Goal: Task Accomplishment & Management: Use online tool/utility

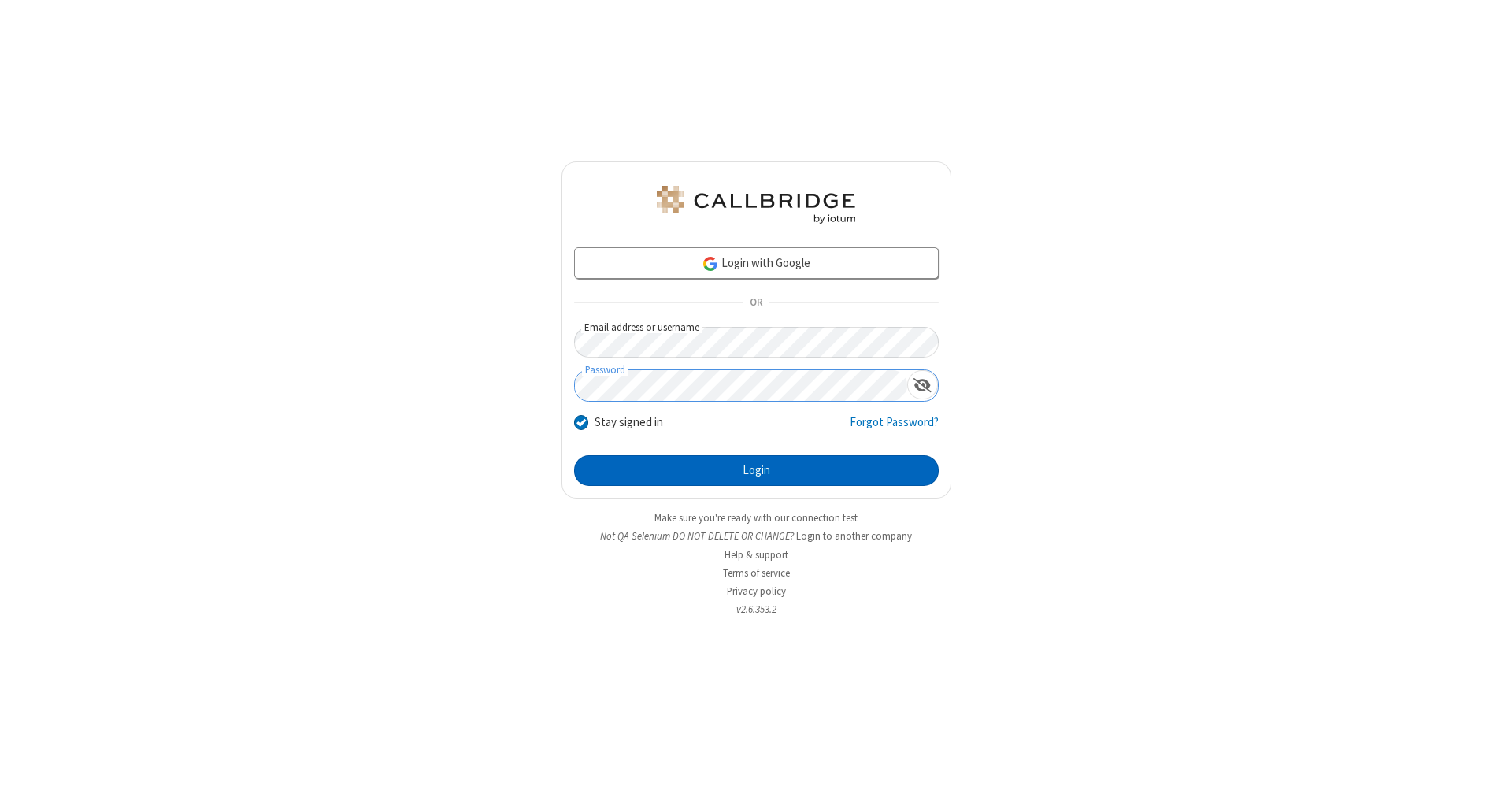
click at [756, 471] on button "Login" at bounding box center [756, 471] width 365 height 32
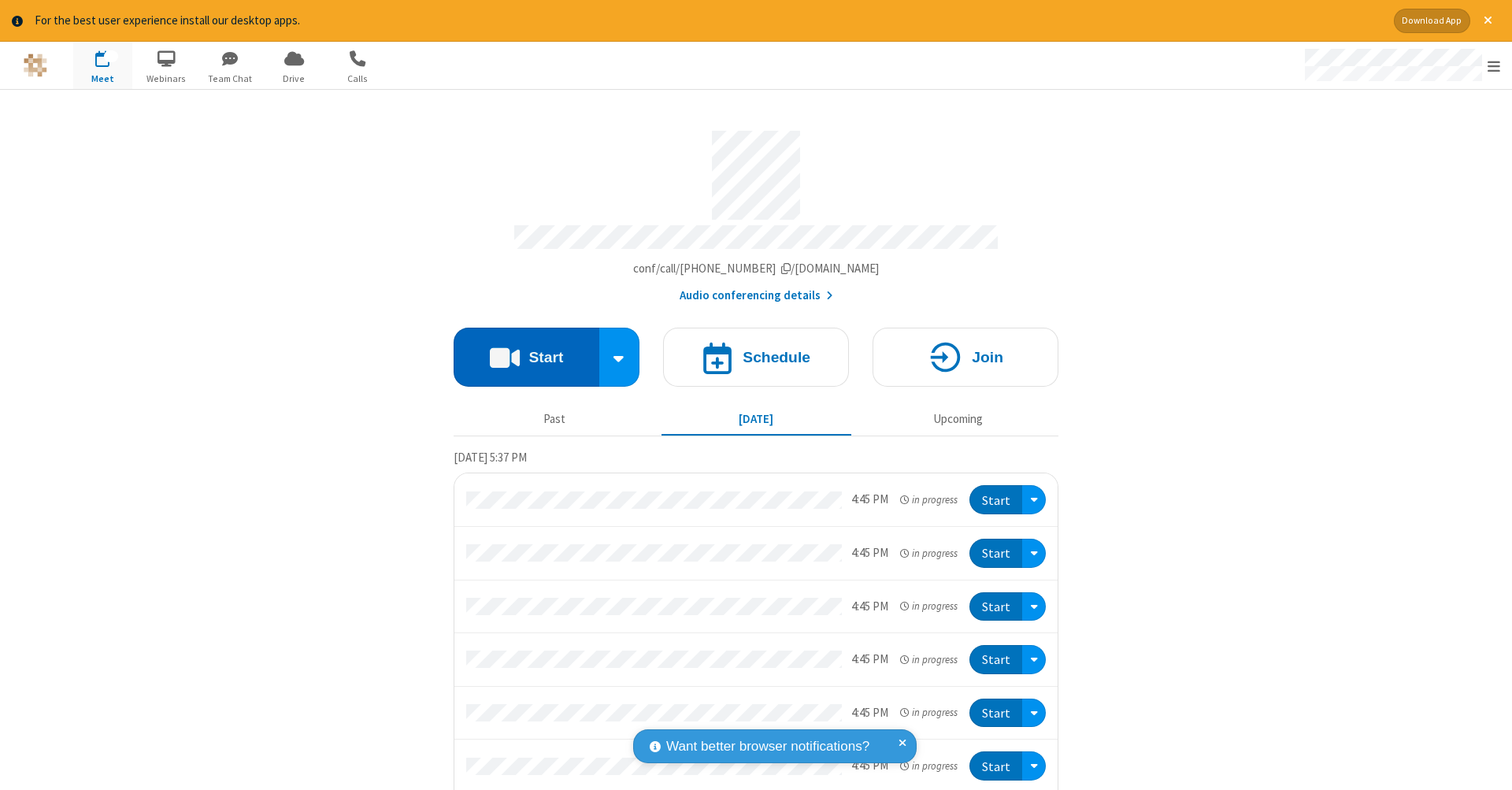
click at [519, 349] on button "Start" at bounding box center [527, 357] width 146 height 59
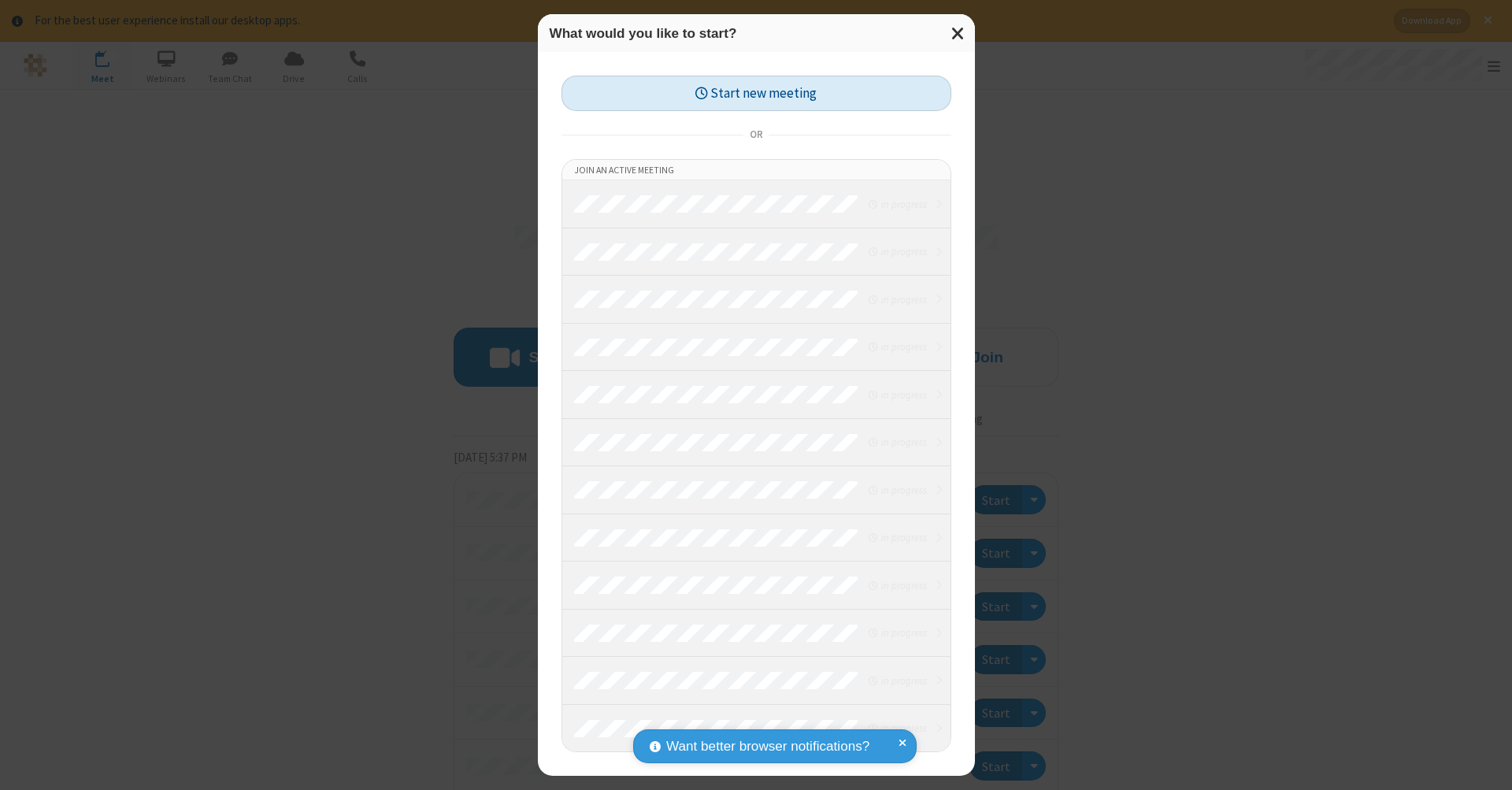
click at [756, 93] on button "Start new meeting" at bounding box center [756, 93] width 390 height 35
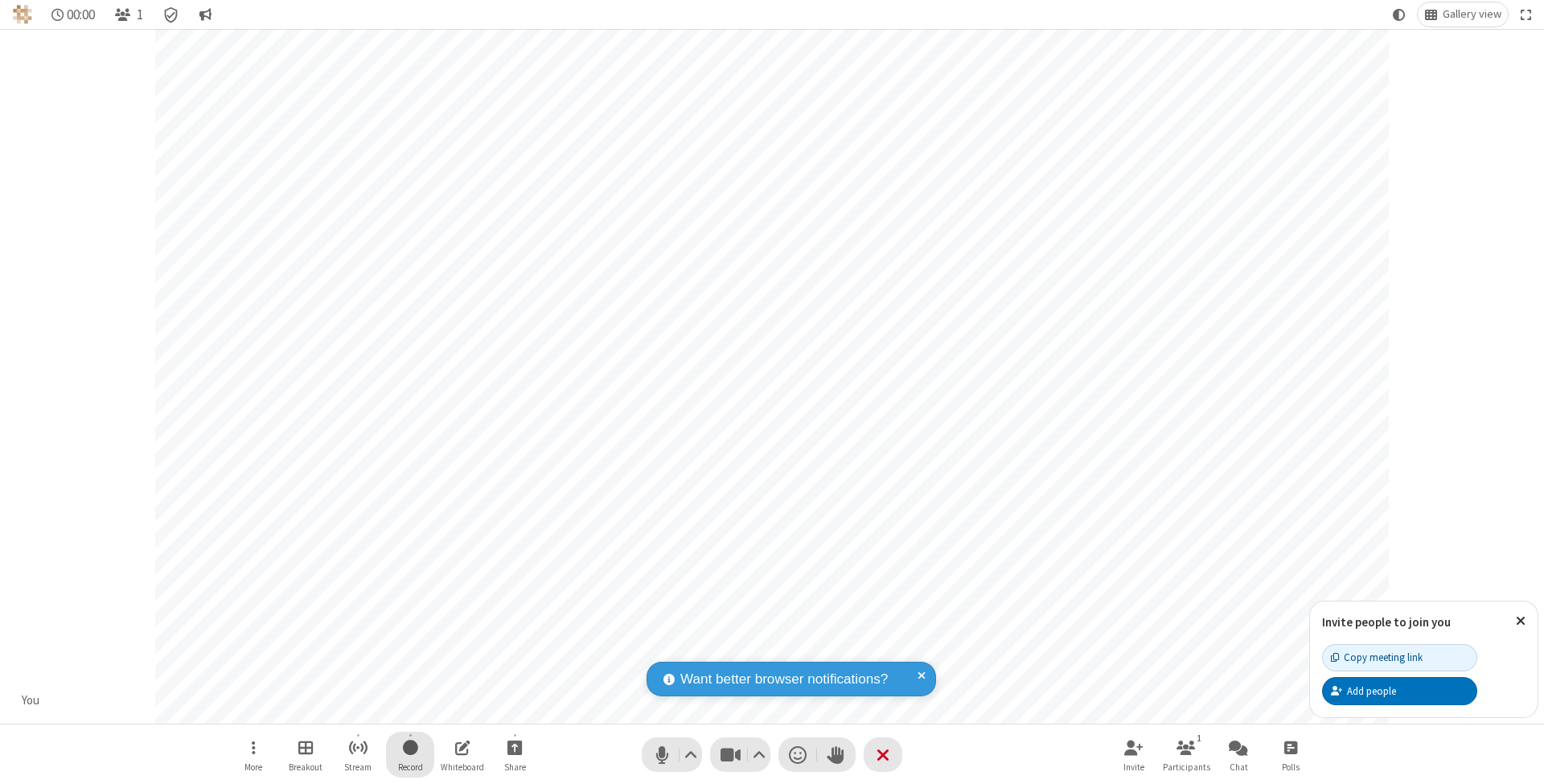
click at [411, 754] on span "Start recording" at bounding box center [411, 748] width 15 height 20
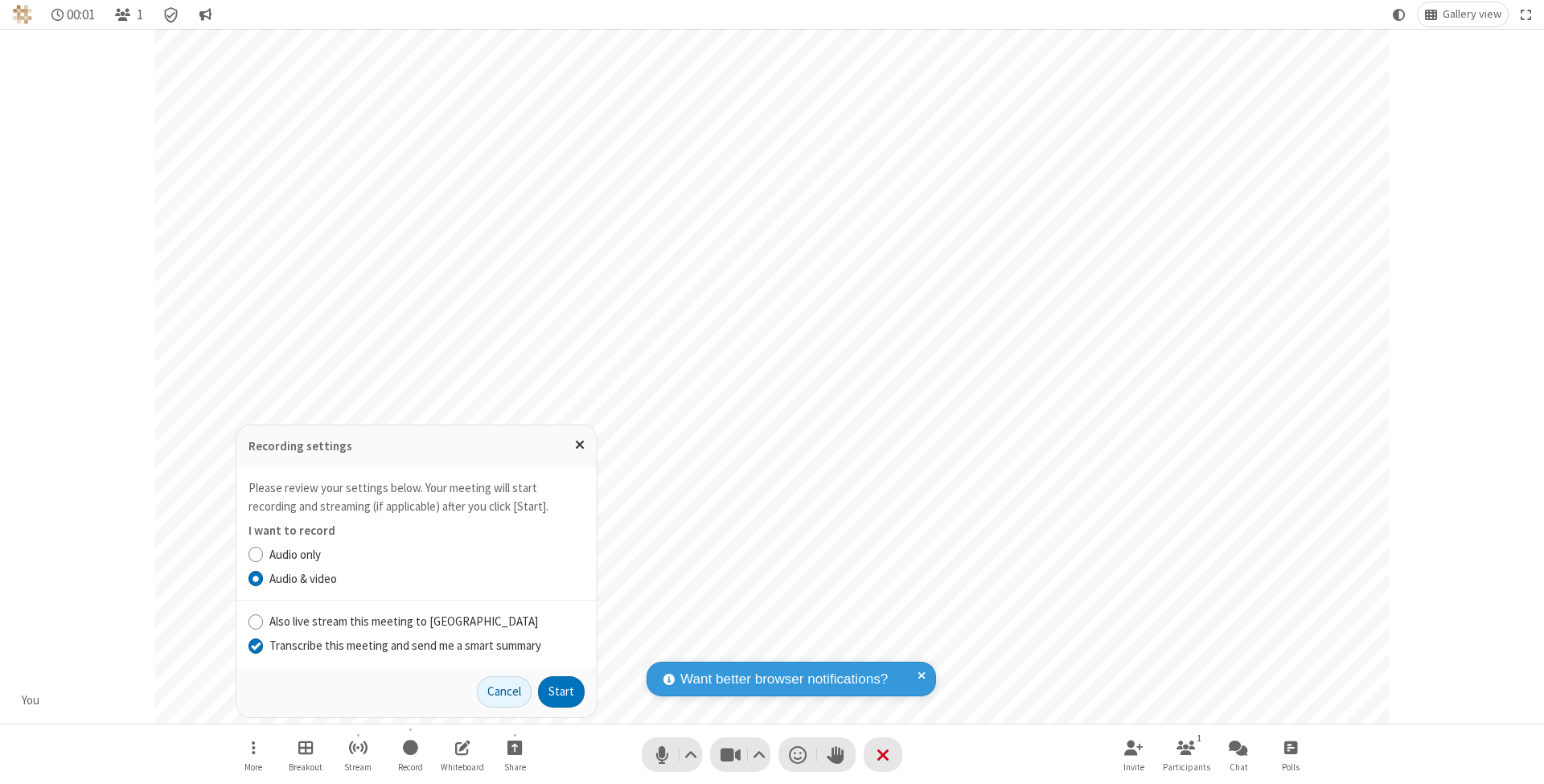
click at [255, 646] on input "Transcribe this meeting and send me a smart summary" at bounding box center [256, 646] width 15 height 17
click at [426, 580] on label "Audio & video" at bounding box center [426, 580] width 315 height 19
click at [264, 580] on input "Audio & video" at bounding box center [256, 579] width 15 height 17
click at [561, 692] on button "Start" at bounding box center [561, 692] width 46 height 33
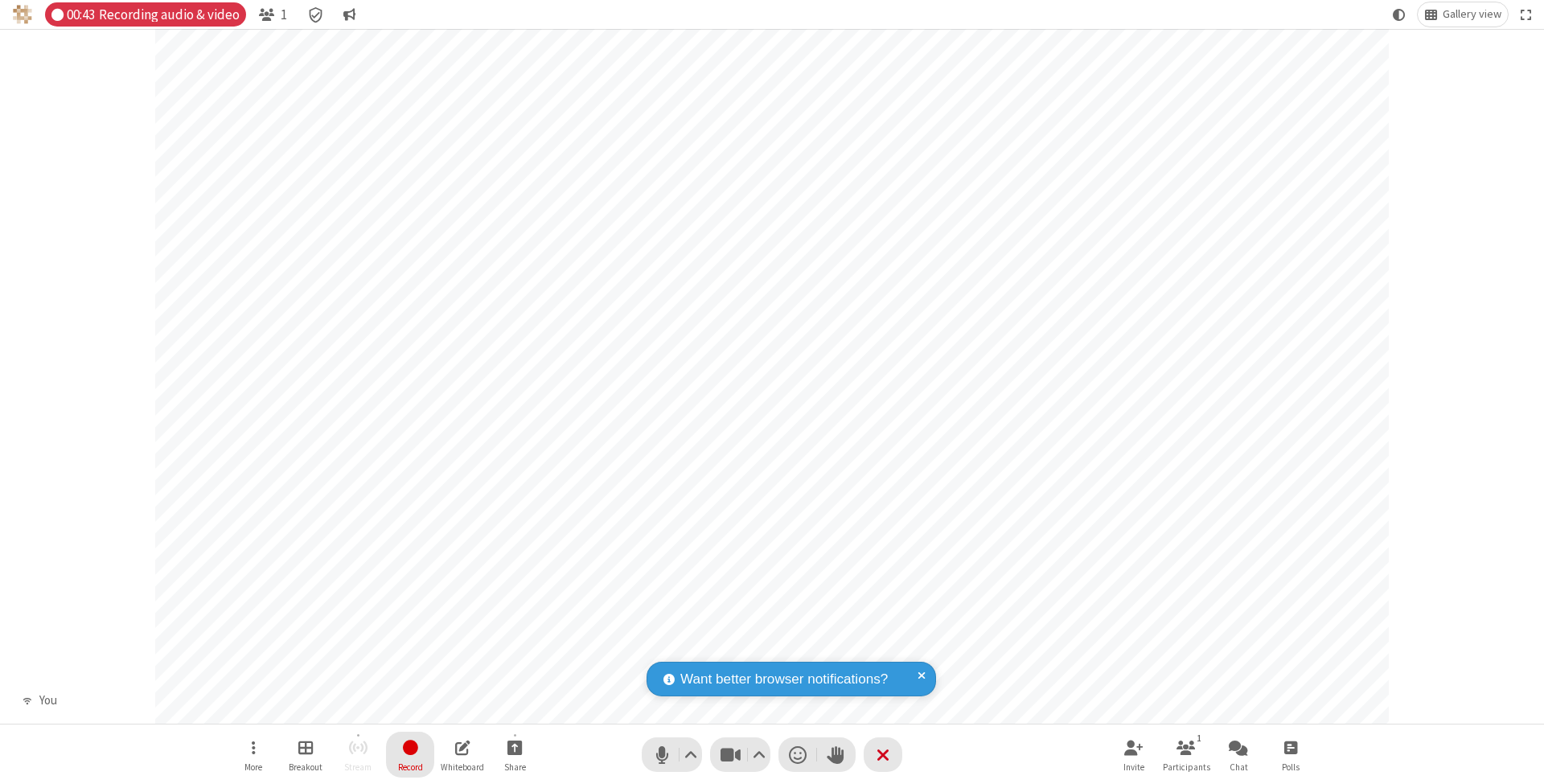
click at [411, 754] on span "Stop recording" at bounding box center [410, 748] width 19 height 20
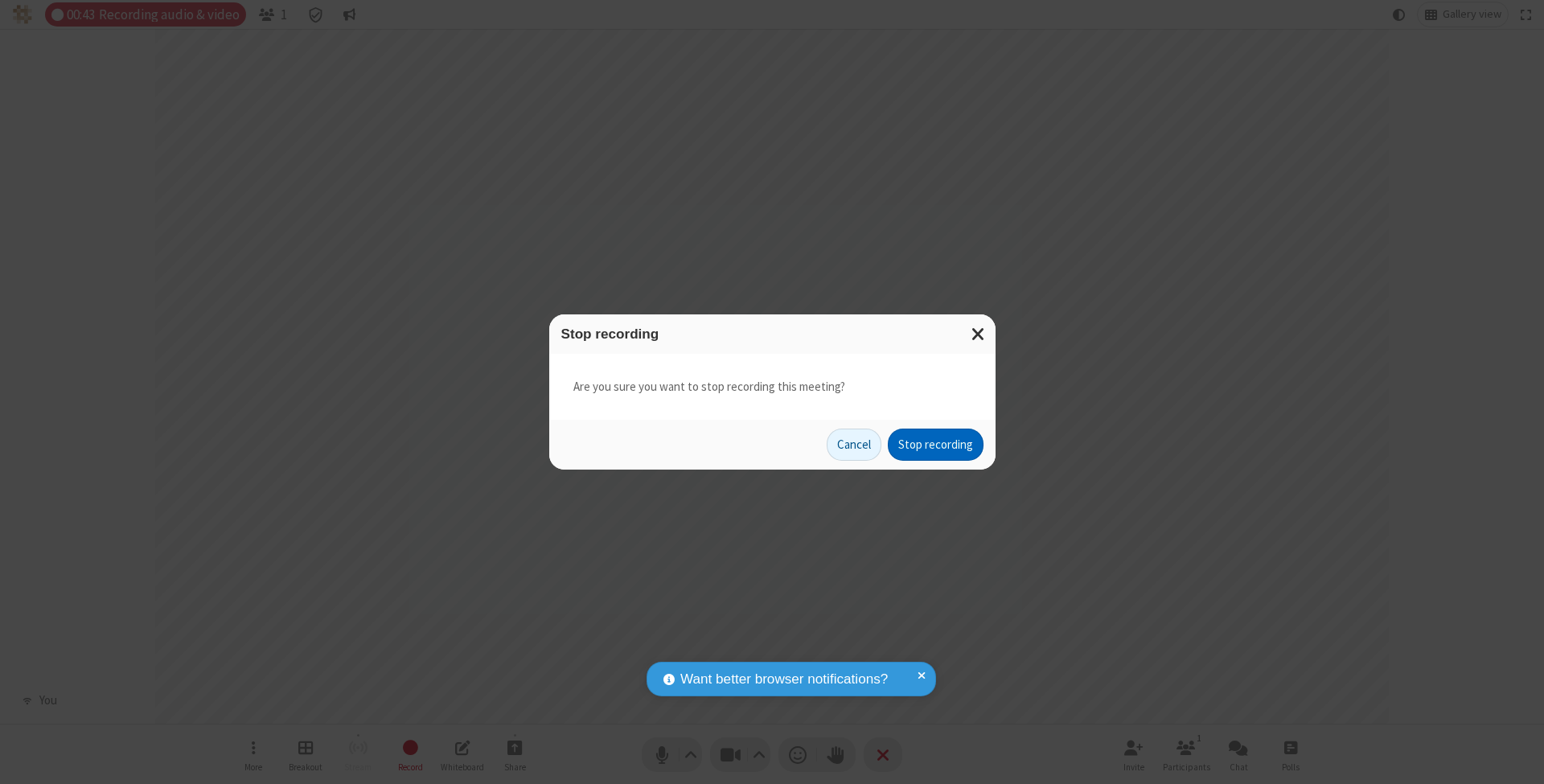
click at [936, 444] on button "Stop recording" at bounding box center [936, 444] width 96 height 33
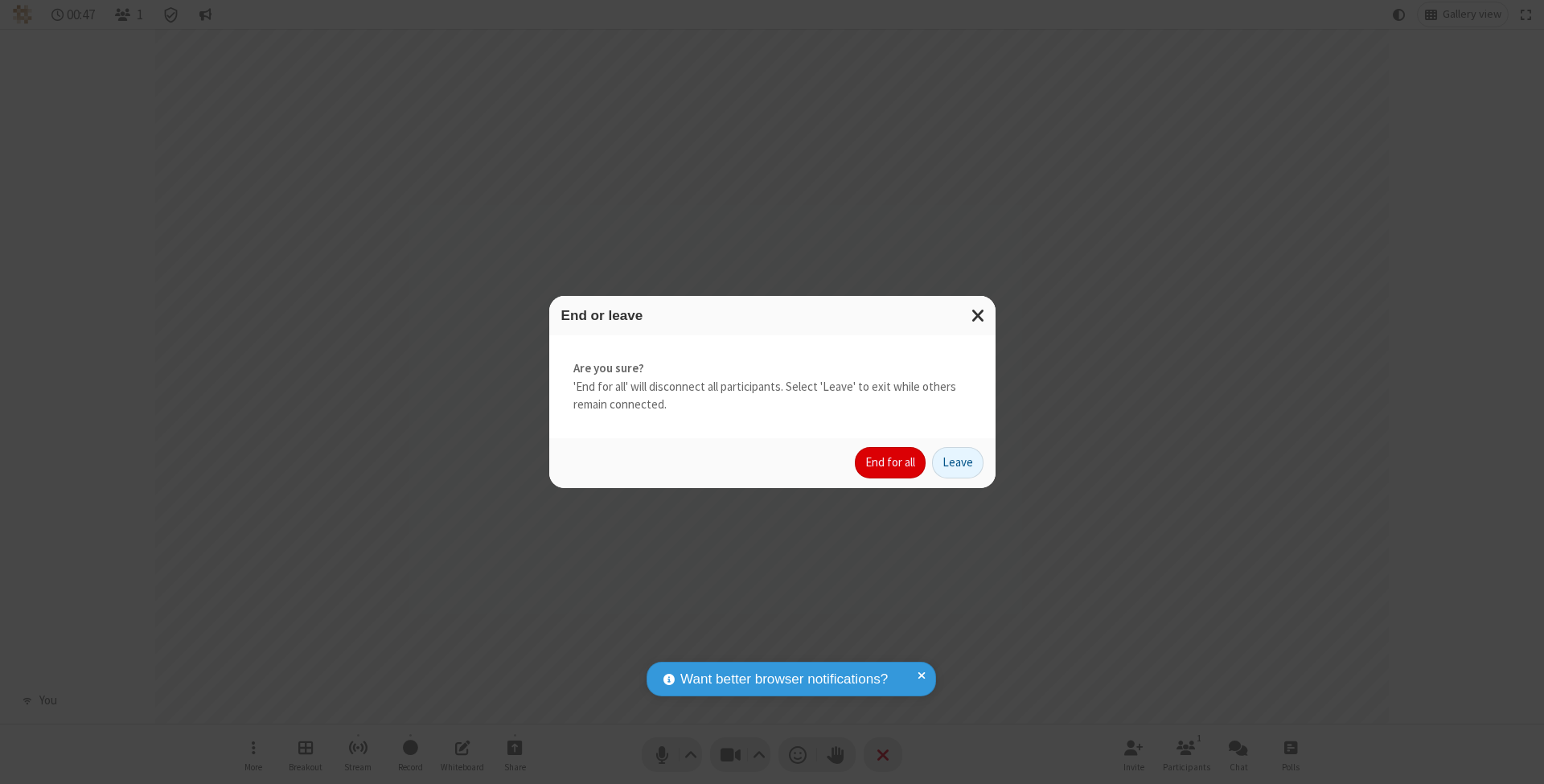
click at [891, 462] on button "End for all" at bounding box center [890, 463] width 71 height 33
